Goal: Transaction & Acquisition: Purchase product/service

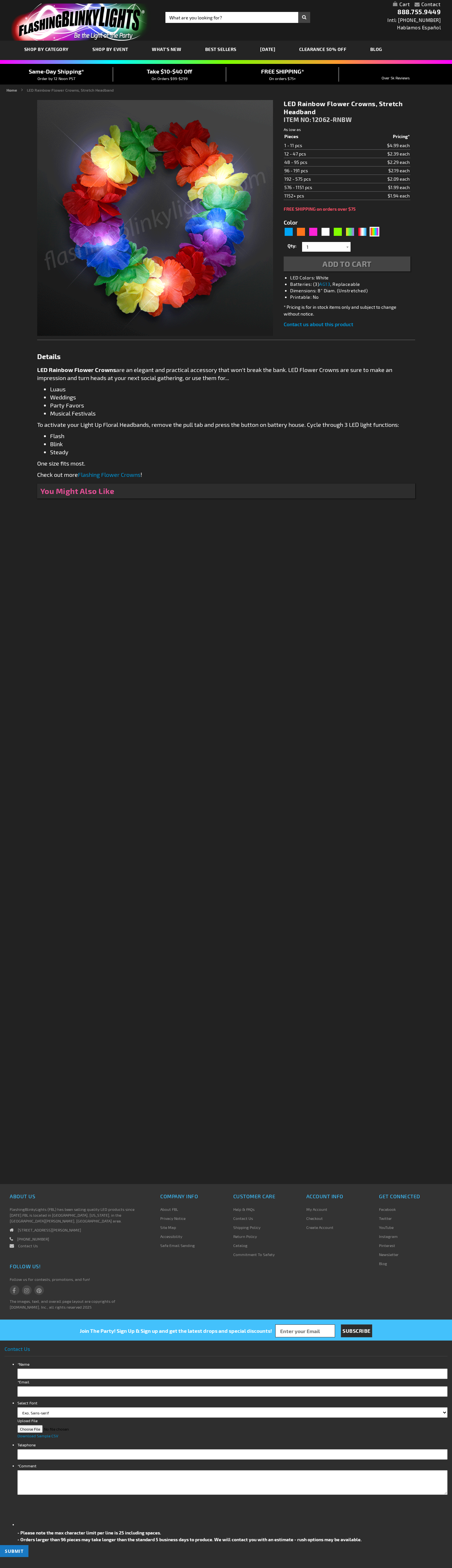
type input "5659"
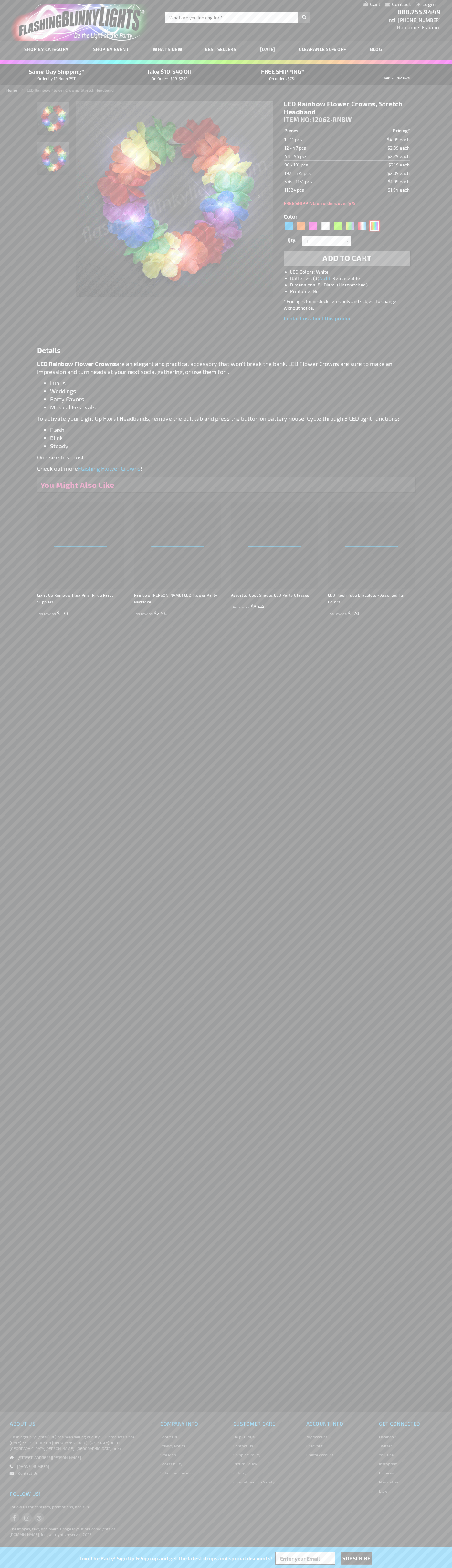
click at [374, 226] on div "Multicolor" at bounding box center [374, 226] width 10 height 10
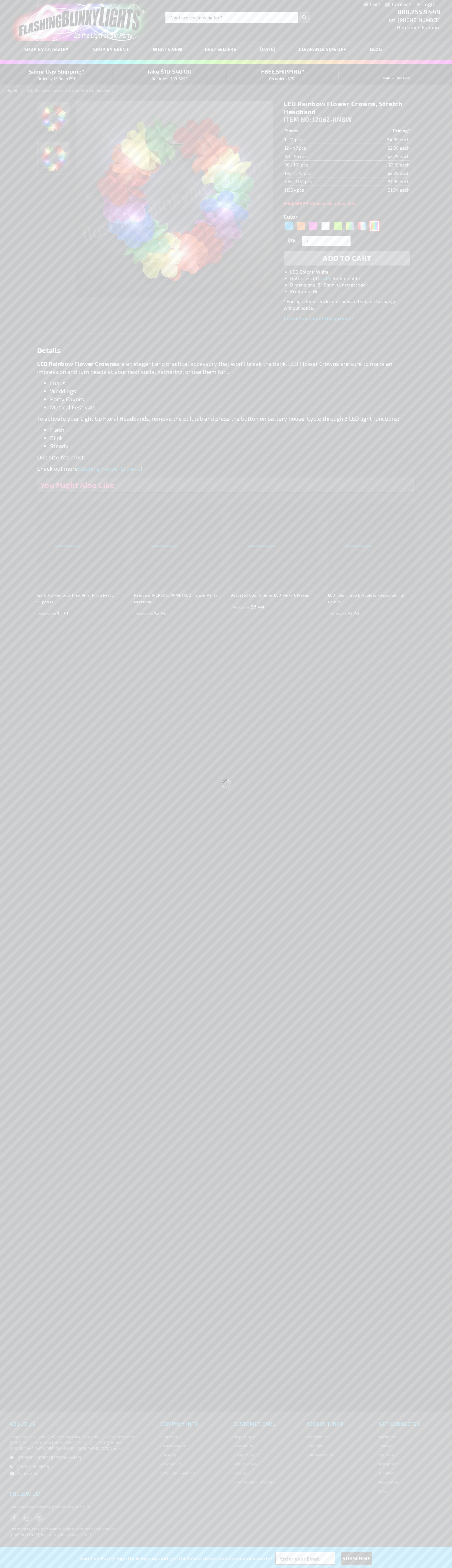
select select
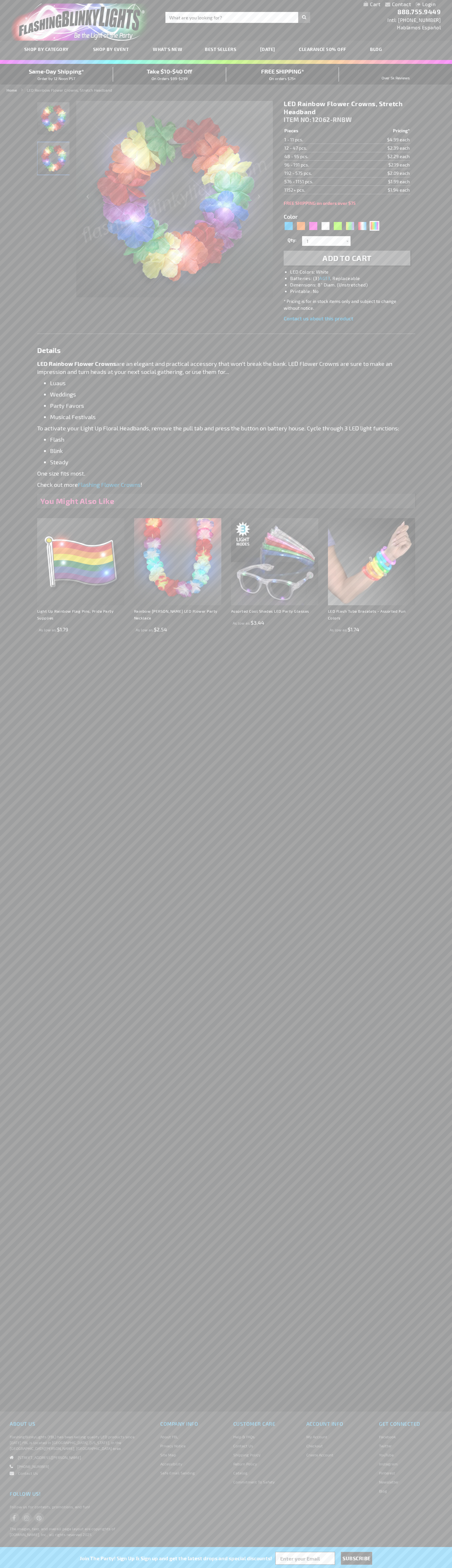
click at [347, 258] on span "Add to Cart" at bounding box center [347, 257] width 49 height 9
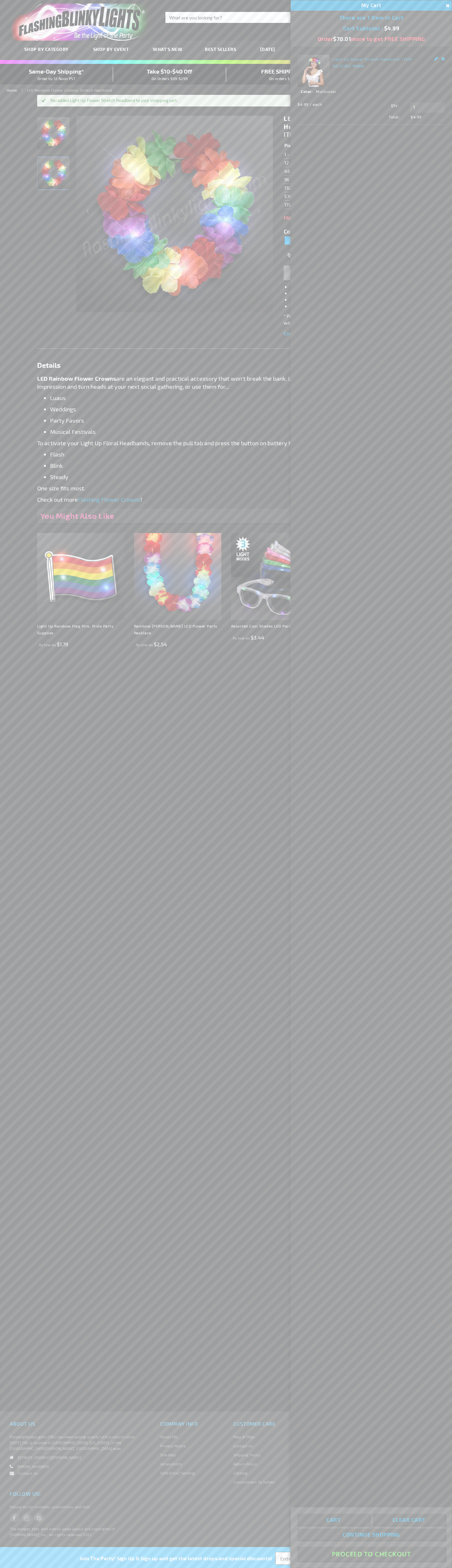
click at [371, 1554] on button "Proceed To Checkout" at bounding box center [371, 1554] width 148 height 15
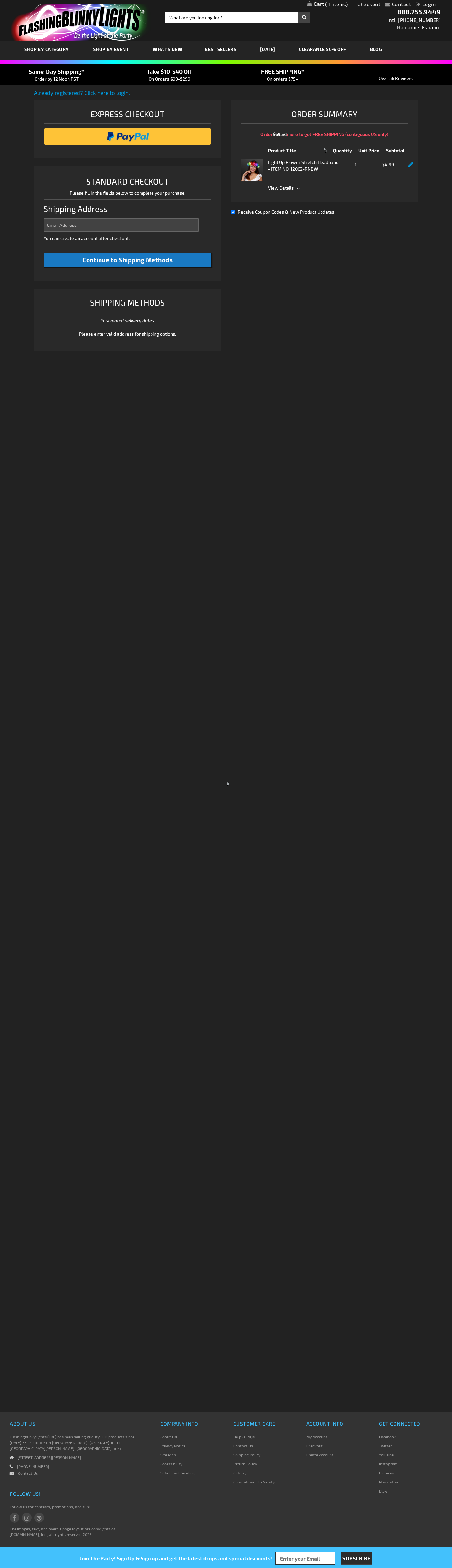
select select "US"
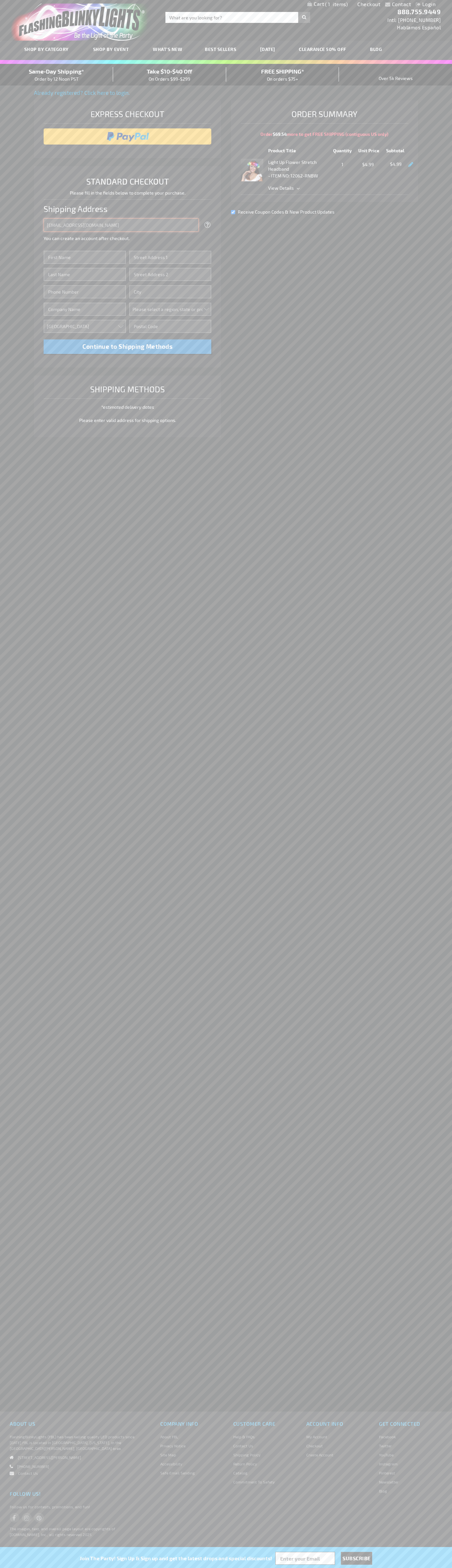
type input "[EMAIL_ADDRESS][DOMAIN_NAME]"
type input "[PERSON_NAME]"
type input "[STREET_ADDRESS][PERSON_NAME]"
type input "First floor"
type input "st. [GEOGRAPHIC_DATA]"
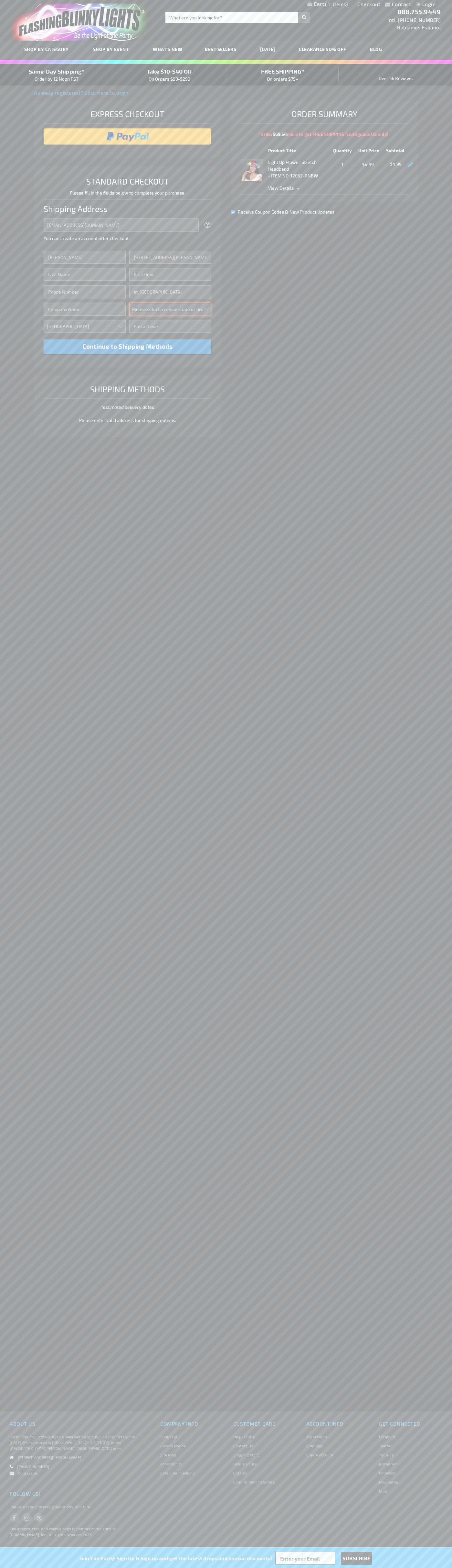
select select "34"
type input "55416"
type input "[PERSON_NAME]"
type input "6502530000"
type input "[PERSON_NAME]"
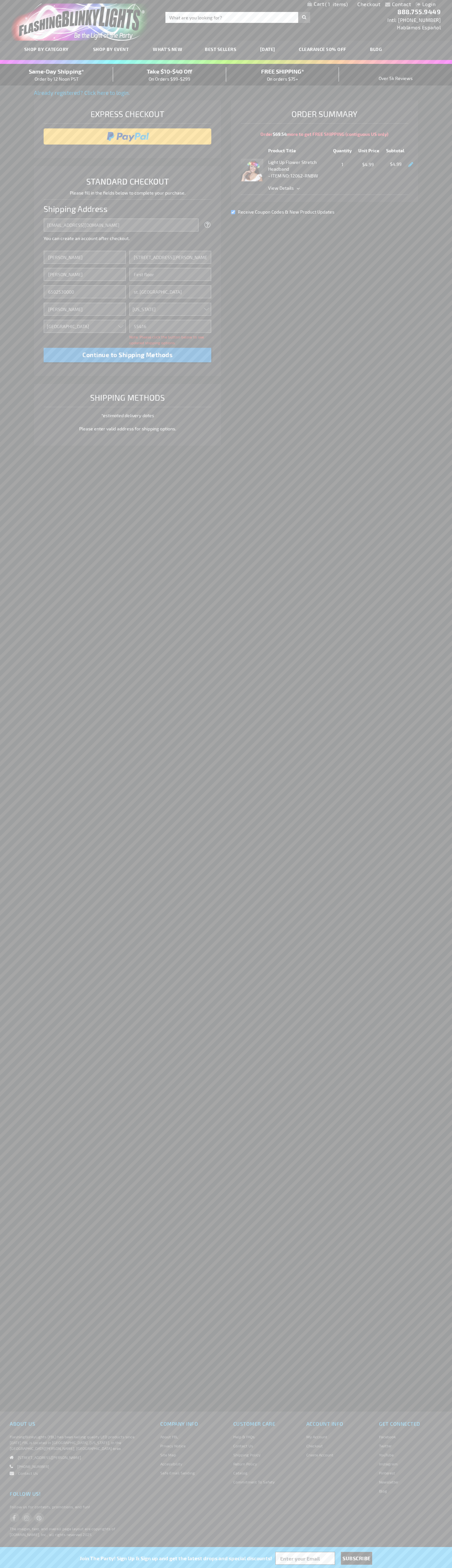
click at [57, 75] on div "Same-Day Shipping* Order by 12 Noon PST" at bounding box center [57, 74] width 113 height 15
click at [127, 136] on input "image" at bounding box center [127, 136] width 161 height 13
